Goal: Task Accomplishment & Management: Complete application form

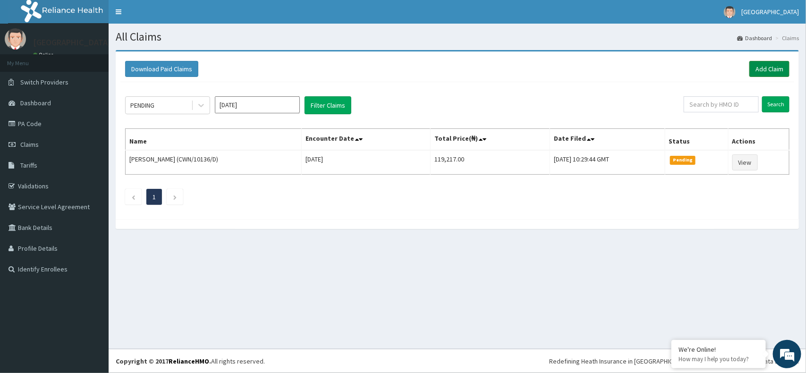
click at [777, 62] on link "Add Claim" at bounding box center [769, 69] width 40 height 16
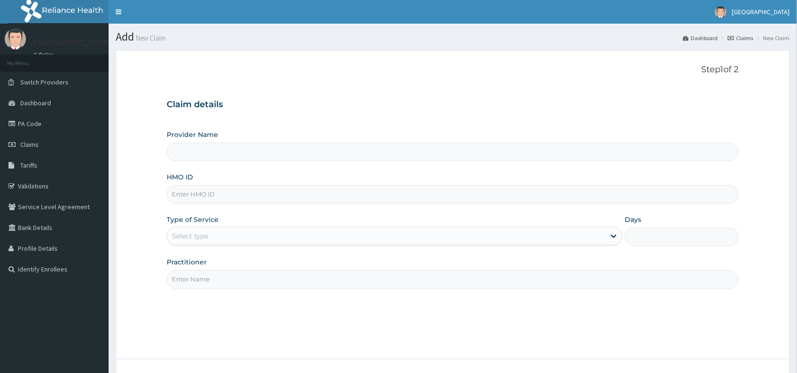
type input "[GEOGRAPHIC_DATA]"
click at [542, 190] on input "HMO ID" at bounding box center [453, 194] width 572 height 18
paste input "GSV/12818/A"
type input "GSV/12818/A"
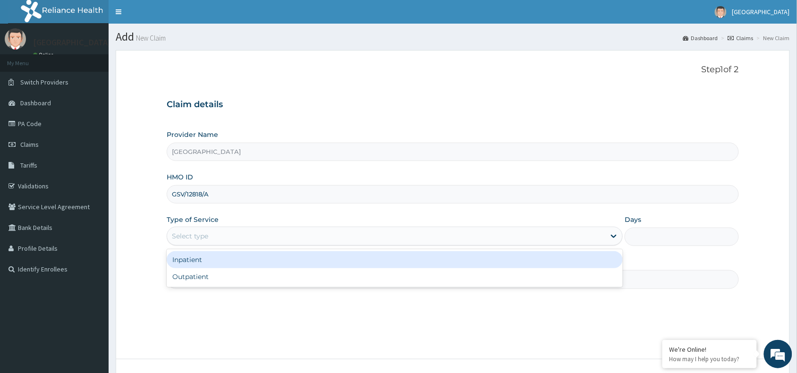
click at [543, 232] on div "Select type" at bounding box center [386, 235] width 438 height 15
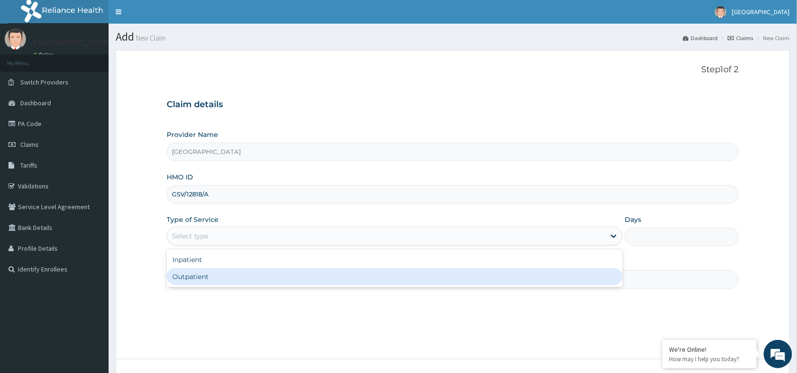
click at [528, 278] on div "Outpatient" at bounding box center [395, 276] width 456 height 17
type input "1"
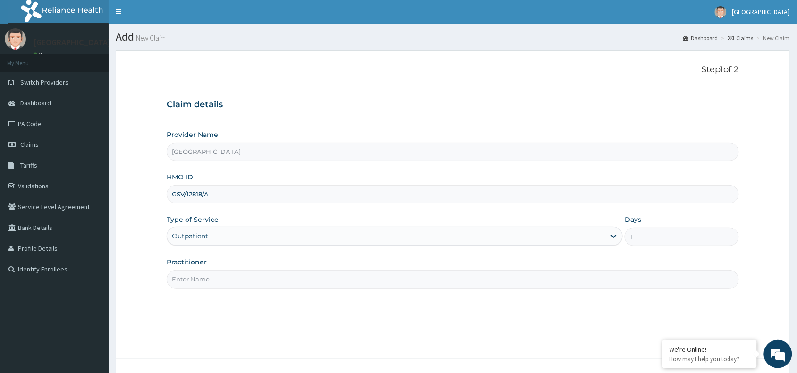
click at [528, 278] on input "Practitioner" at bounding box center [453, 279] width 572 height 18
type input "[PERSON_NAME]"
drag, startPoint x: 796, startPoint y: 253, endPoint x: 799, endPoint y: 293, distance: 40.3
click at [796, 293] on html "R EL Toggle navigation [GEOGRAPHIC_DATA] - [EMAIL_ADDRESS][DOMAIN_NAME] Member …" at bounding box center [398, 222] width 797 height 444
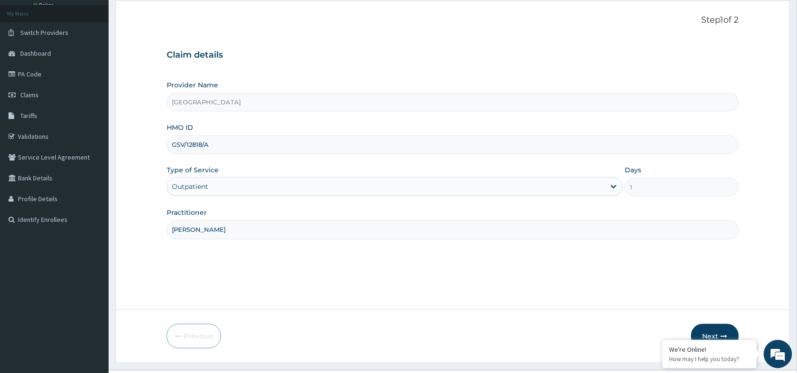
scroll to position [71, 0]
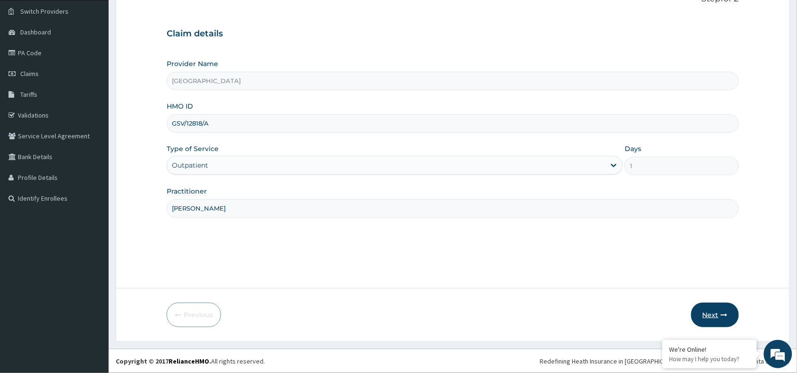
click at [707, 313] on button "Next" at bounding box center [715, 315] width 48 height 25
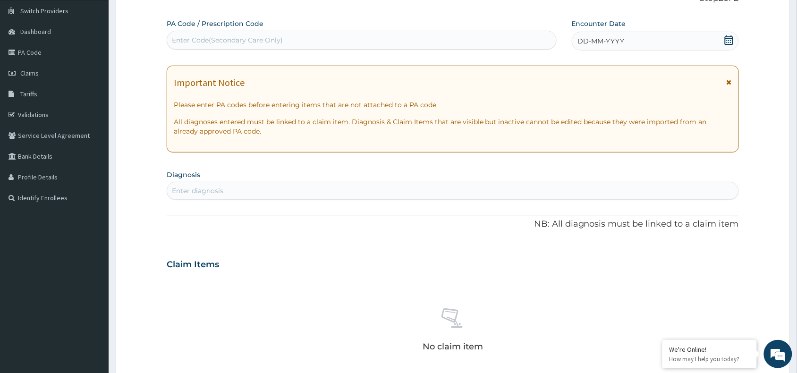
click at [378, 41] on div "Enter Code(Secondary Care Only)" at bounding box center [361, 40] width 389 height 15
paste input "PA/7B6F88"
type input "PA/7B6F88"
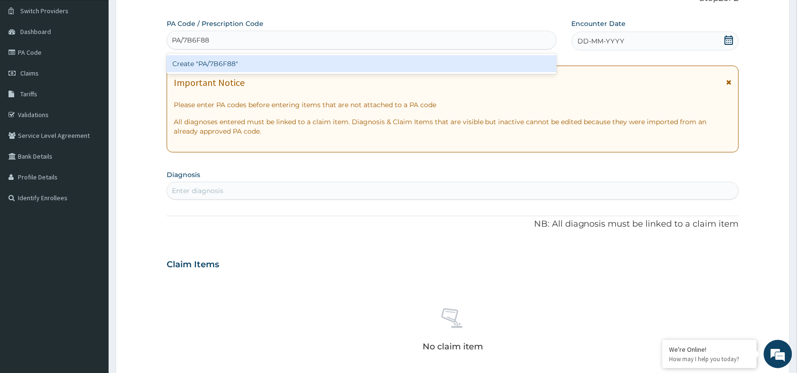
click at [360, 67] on div "Create "PA/7B6F88"" at bounding box center [362, 63] width 390 height 17
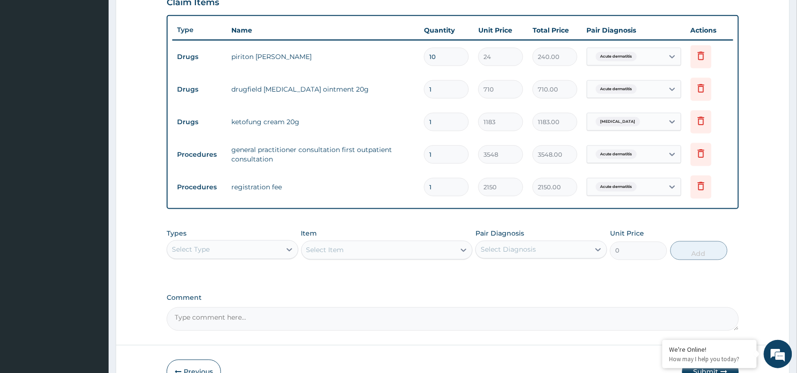
scroll to position [393, 0]
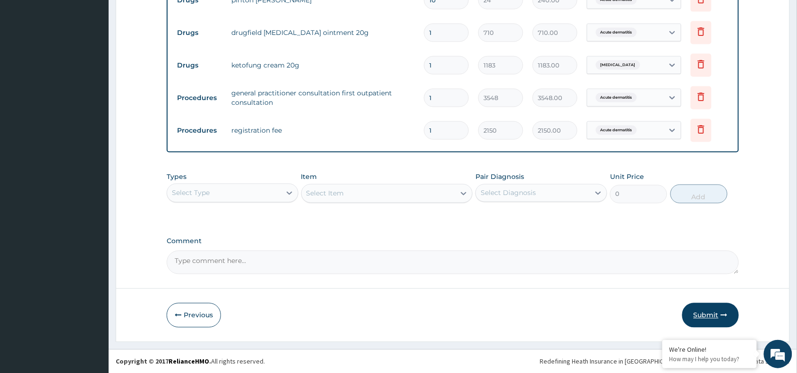
click at [702, 311] on button "Submit" at bounding box center [710, 315] width 57 height 25
